Goal: Task Accomplishment & Management: Use online tool/utility

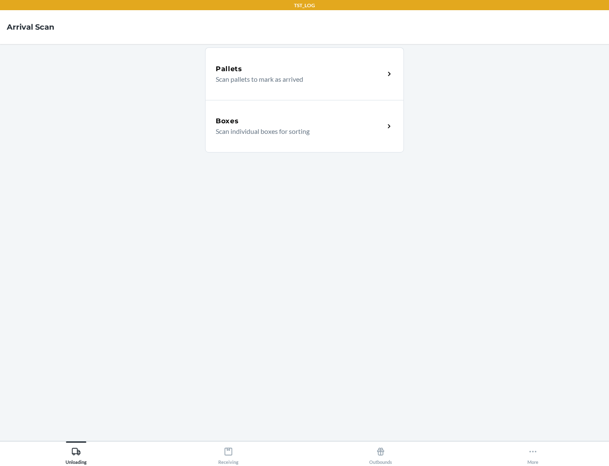
click at [300, 121] on div "Boxes" at bounding box center [300, 121] width 169 height 10
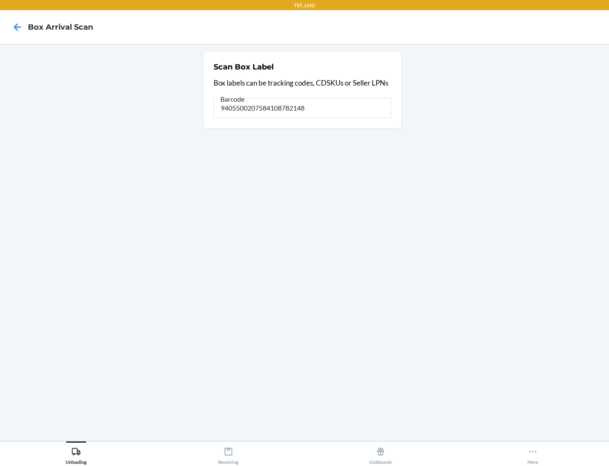
type input "9405500207584108782148"
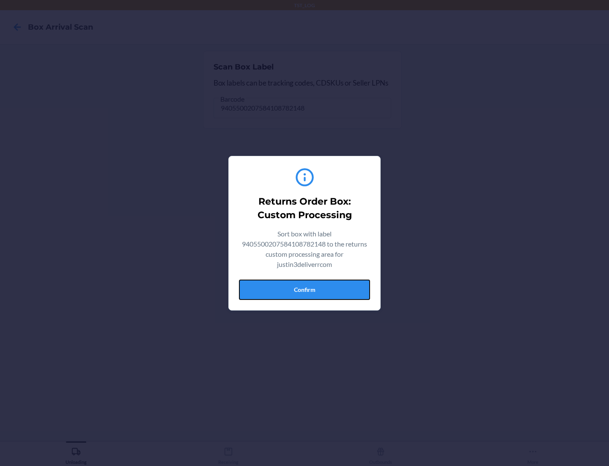
click at [305, 289] on button "Confirm" at bounding box center [304, 289] width 131 height 20
